Goal: Information Seeking & Learning: Find specific fact

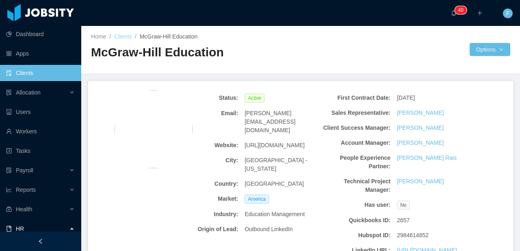
click at [128, 37] on link "Clients" at bounding box center [122, 36] width 17 height 6
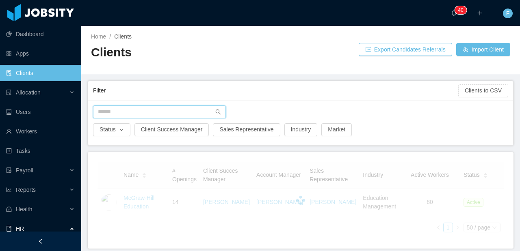
click at [142, 110] on input "text" at bounding box center [159, 112] width 133 height 13
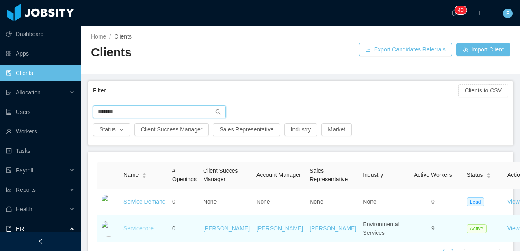
type input "*******"
click at [136, 232] on link "Servicecore" at bounding box center [138, 228] width 30 height 6
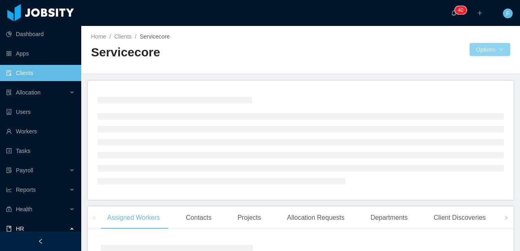
click at [487, 48] on button "Options" at bounding box center [489, 49] width 41 height 13
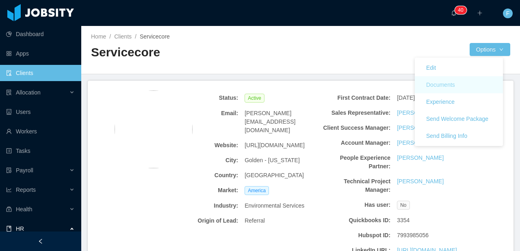
click at [460, 89] on button "Documents" at bounding box center [440, 84] width 42 height 13
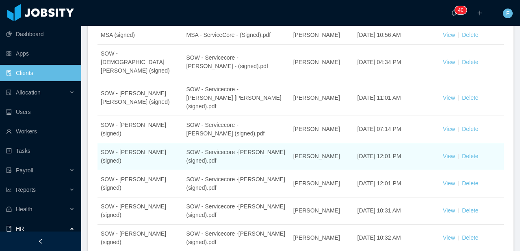
scroll to position [292, 0]
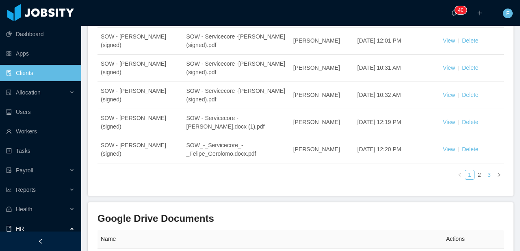
click at [484, 171] on link "3" at bounding box center [488, 175] width 9 height 9
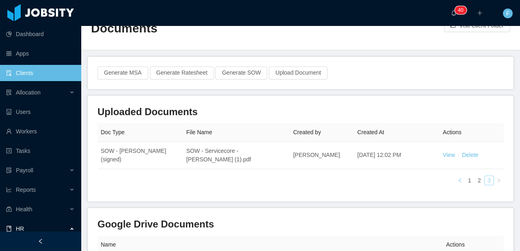
scroll to position [24, 0]
click at [475, 178] on link "2" at bounding box center [479, 180] width 9 height 9
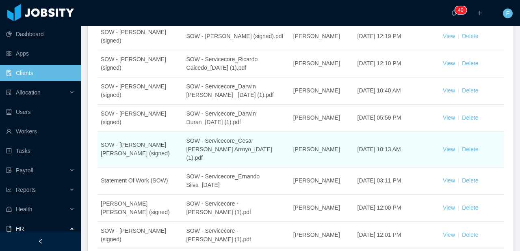
scroll to position [197, 0]
click at [444, 146] on link "View" at bounding box center [449, 149] width 12 height 6
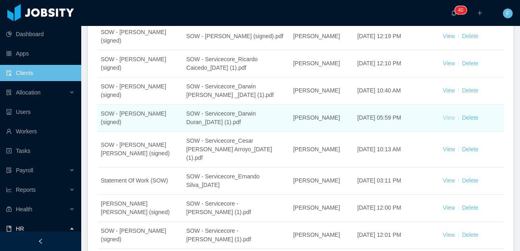
click at [446, 115] on link "View" at bounding box center [449, 118] width 12 height 6
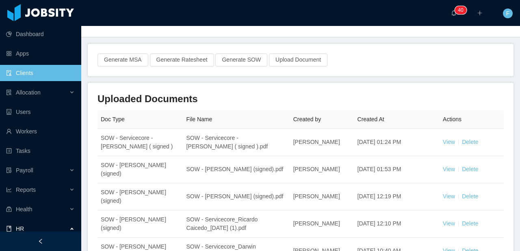
scroll to position [0, 0]
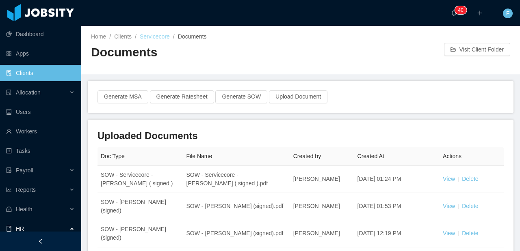
click at [160, 37] on link "Servicecore" at bounding box center [155, 36] width 30 height 6
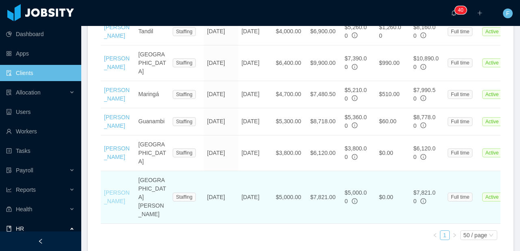
click at [112, 205] on link "[PERSON_NAME]" at bounding box center [117, 197] width 26 height 15
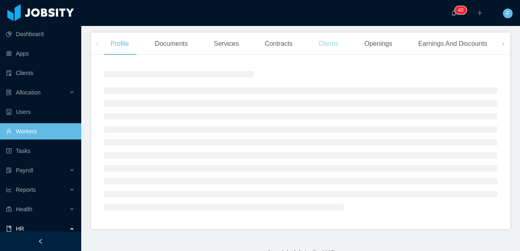
click at [332, 48] on div "Clients" at bounding box center [328, 43] width 33 height 23
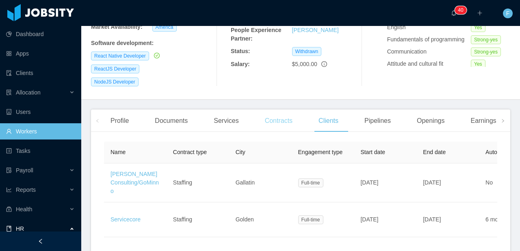
click at [273, 117] on div "Contracts" at bounding box center [278, 121] width 41 height 23
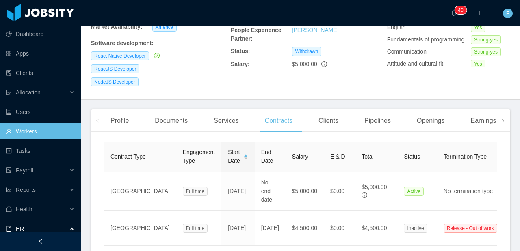
scroll to position [0, 61]
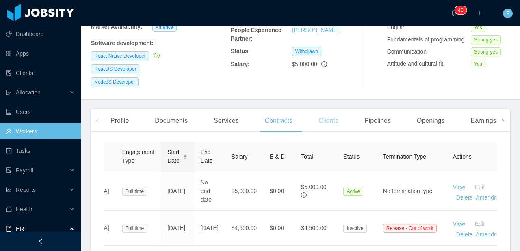
click at [326, 115] on div "Clients" at bounding box center [328, 121] width 33 height 23
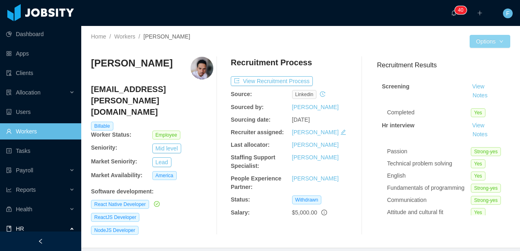
click at [495, 42] on button "Options" at bounding box center [489, 41] width 41 height 13
click at [409, 42] on div at bounding box center [384, 41] width 169 height 13
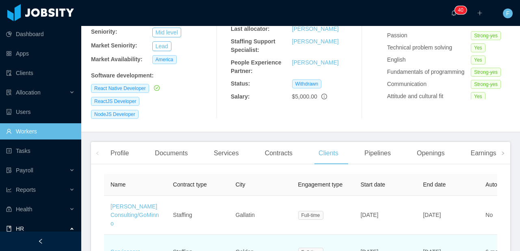
scroll to position [214, 0]
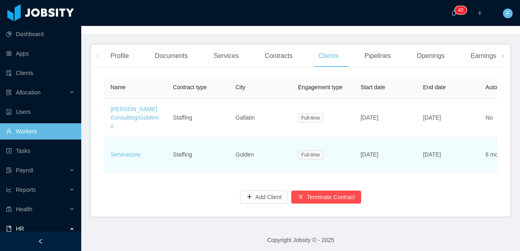
click at [133, 149] on td "Servicecore" at bounding box center [135, 155] width 63 height 35
click at [134, 151] on link "Servicecore" at bounding box center [125, 154] width 30 height 6
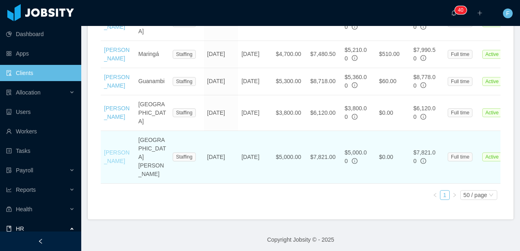
click at [117, 164] on link "[PERSON_NAME]" at bounding box center [117, 156] width 26 height 15
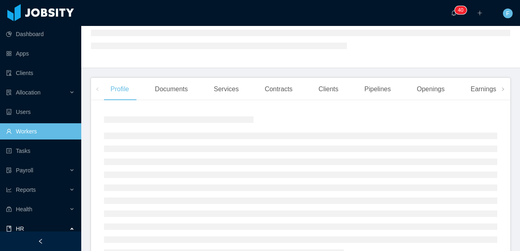
scroll to position [27, 0]
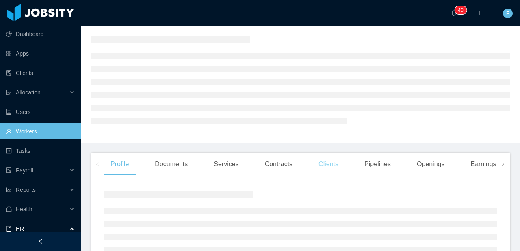
click at [333, 167] on div "Clients" at bounding box center [328, 164] width 33 height 23
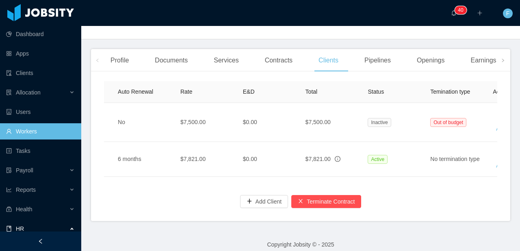
scroll to position [0, 425]
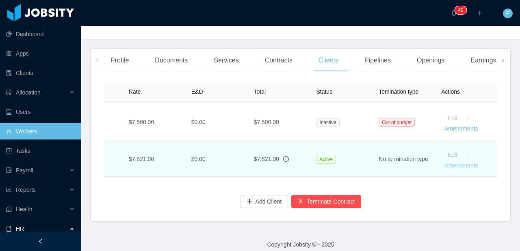
click at [457, 162] on link "Amendments" at bounding box center [460, 165] width 33 height 6
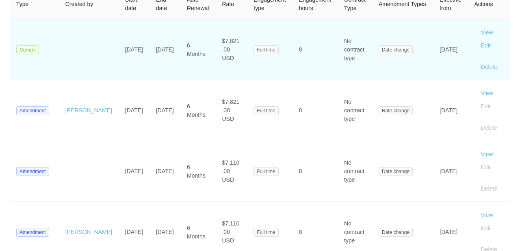
scroll to position [112, 0]
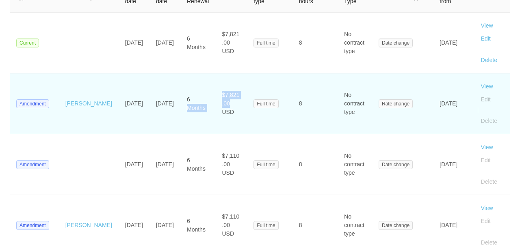
drag, startPoint x: 219, startPoint y: 99, endPoint x: 186, endPoint y: 103, distance: 33.5
click at [186, 103] on tr "Amendment [PERSON_NAME] [DATE] [DATE] 6 Months $7,821.00 USD Full time 8 No con…" at bounding box center [260, 103] width 500 height 61
click at [250, 121] on td "Full time" at bounding box center [269, 103] width 45 height 61
click at [481, 85] on button "View" at bounding box center [486, 86] width 25 height 13
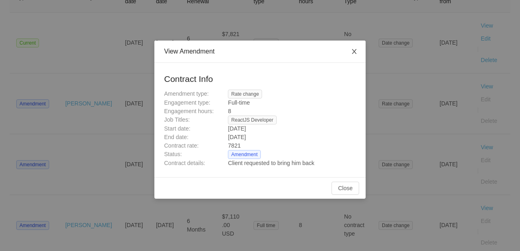
click at [351, 53] on icon "icon: close" at bounding box center [354, 51] width 6 height 6
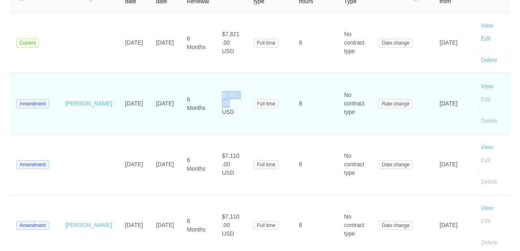
drag, startPoint x: 223, startPoint y: 99, endPoint x: 193, endPoint y: 100, distance: 29.7
click at [215, 100] on td "$7,821.00 USD" at bounding box center [231, 103] width 32 height 61
click at [222, 99] on span "$7,821.00 USD" at bounding box center [230, 104] width 17 height 24
drag, startPoint x: 213, startPoint y: 98, endPoint x: 192, endPoint y: 101, distance: 20.9
click at [215, 101] on td "$7,821.00 USD" at bounding box center [231, 103] width 32 height 61
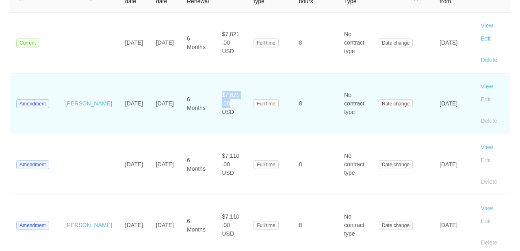
click at [215, 101] on td "$7,821.00 USD" at bounding box center [231, 103] width 32 height 61
